Goal: Browse casually

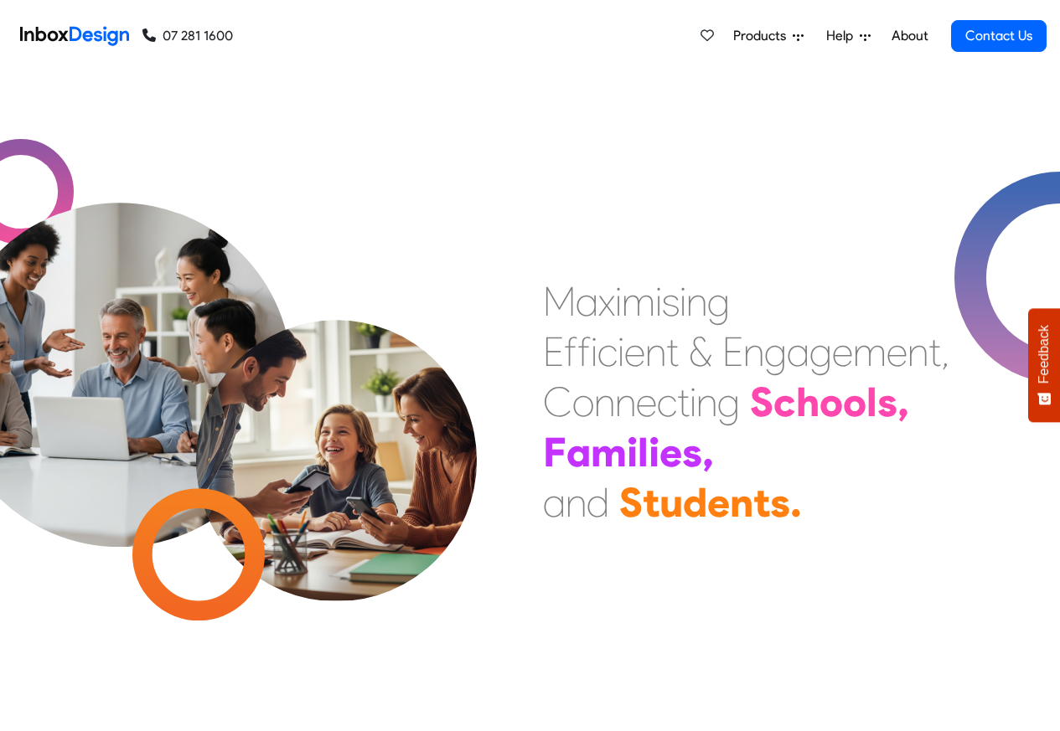
scroll to position [713, 0]
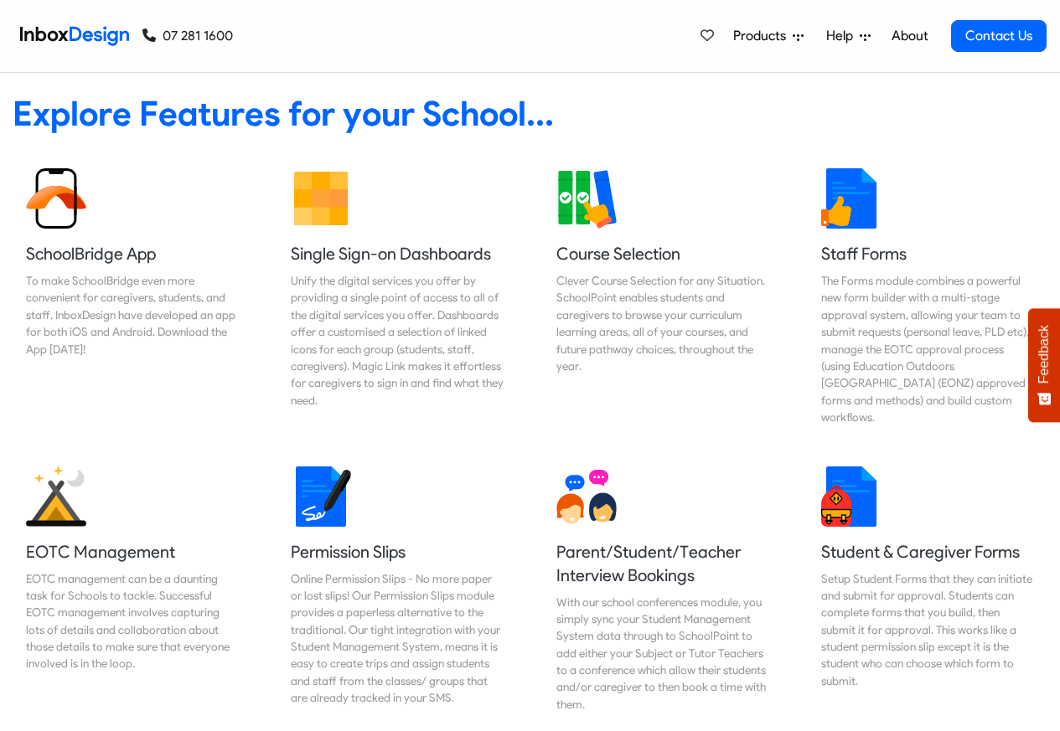
checkbox input "true"
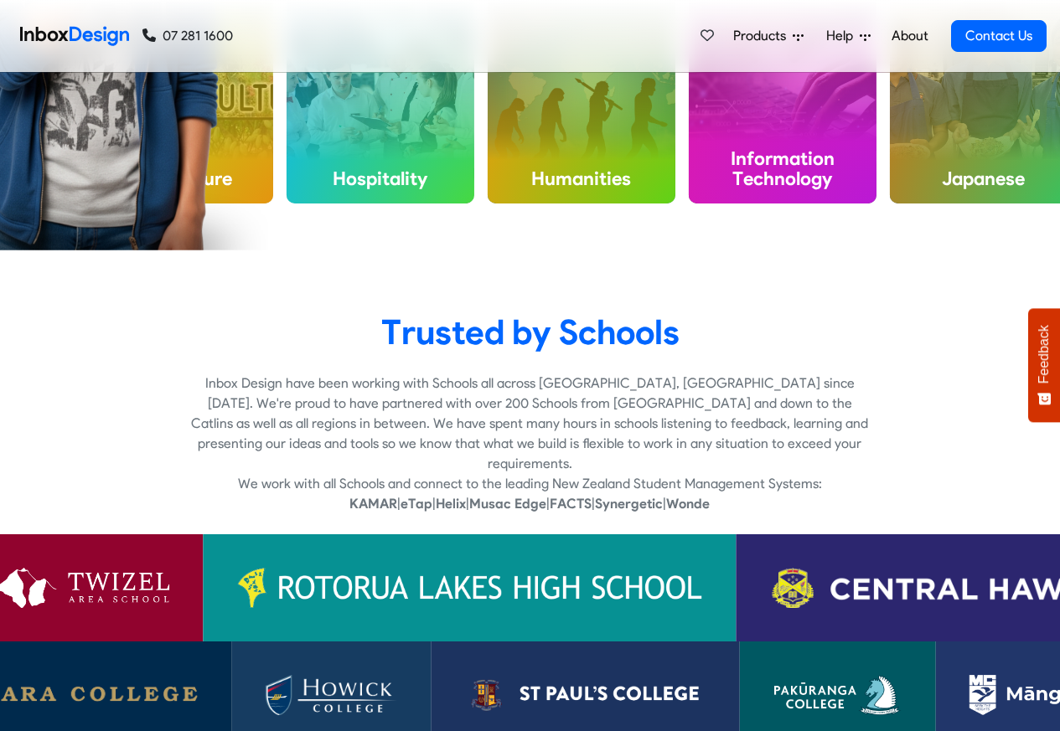
checkbox input "true"
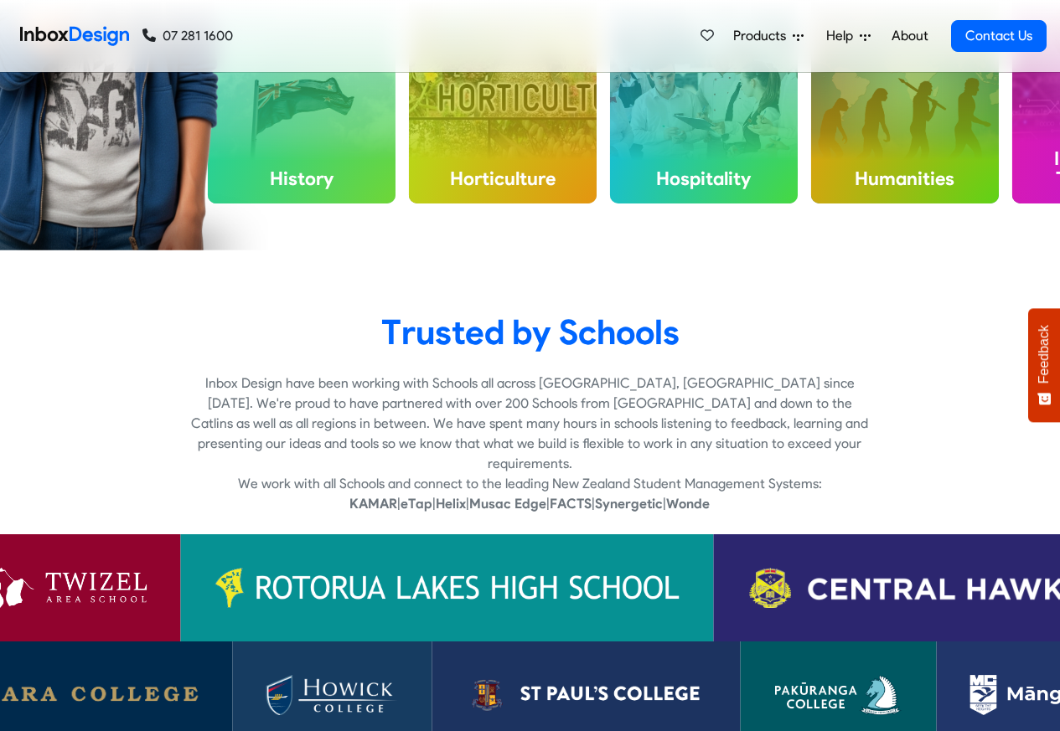
checkbox input "true"
